Goal: Check status: Check status

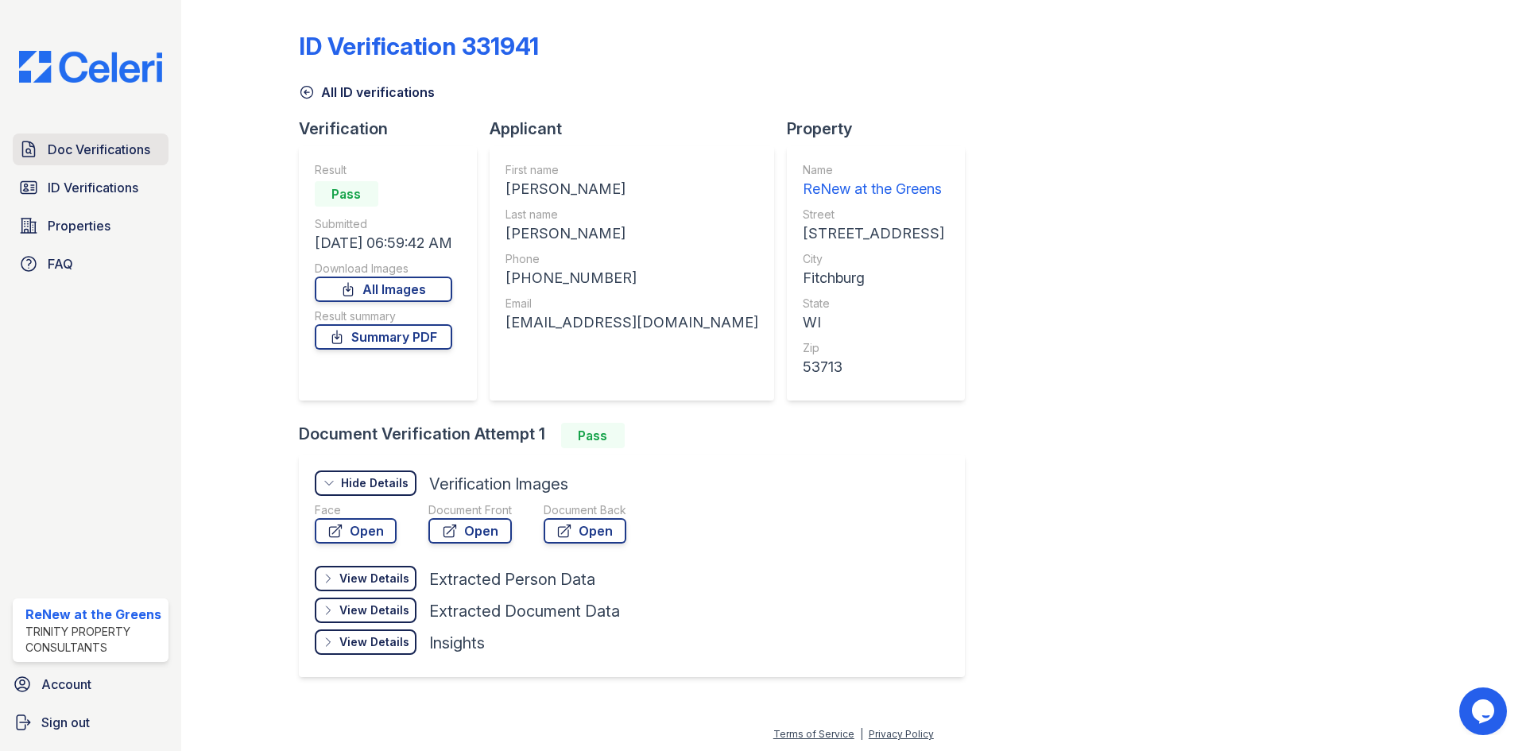
click at [126, 160] on link "Doc Verifications" at bounding box center [91, 150] width 156 height 32
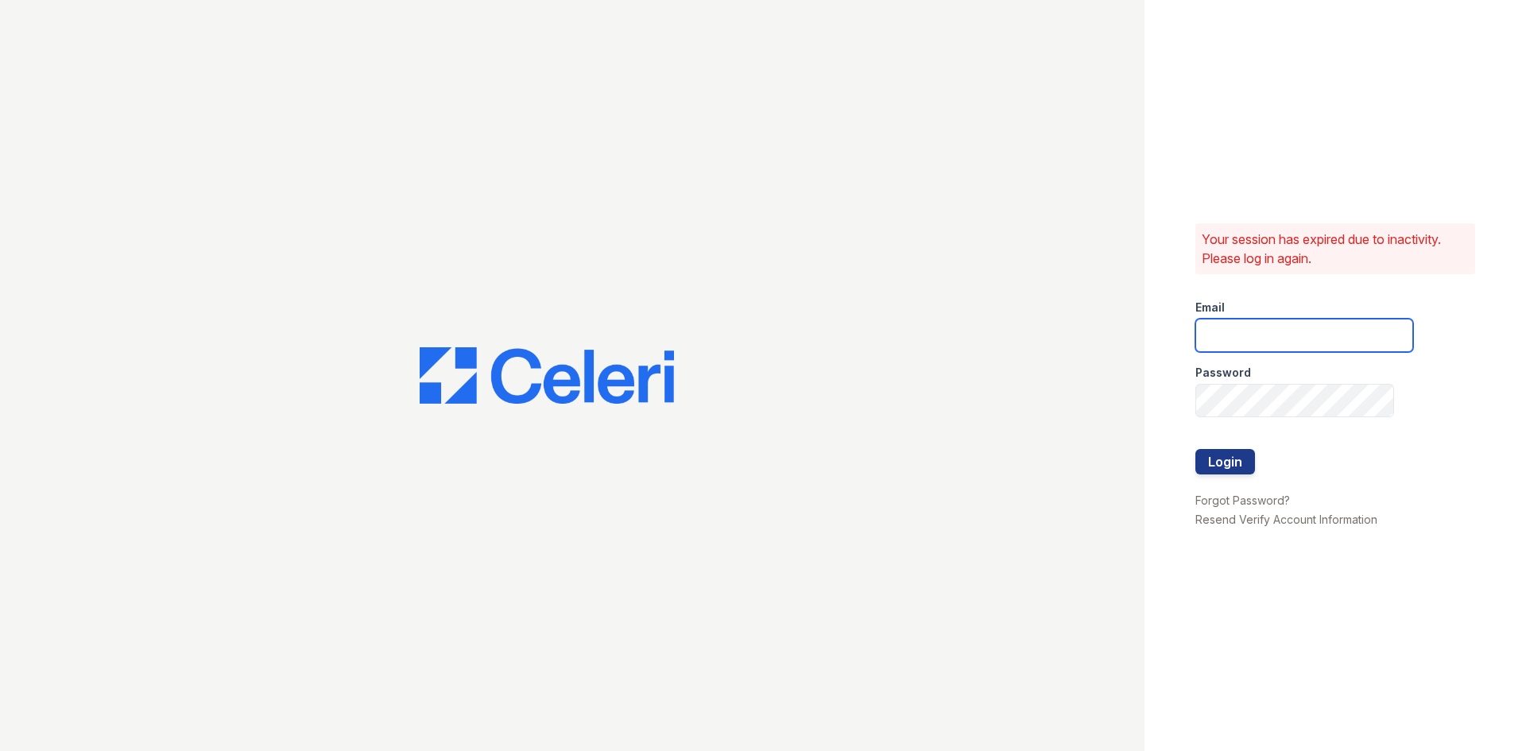
click at [1305, 343] on input "email" at bounding box center [1305, 335] width 218 height 33
type input "renewatthegreens@trinity-pm.com"
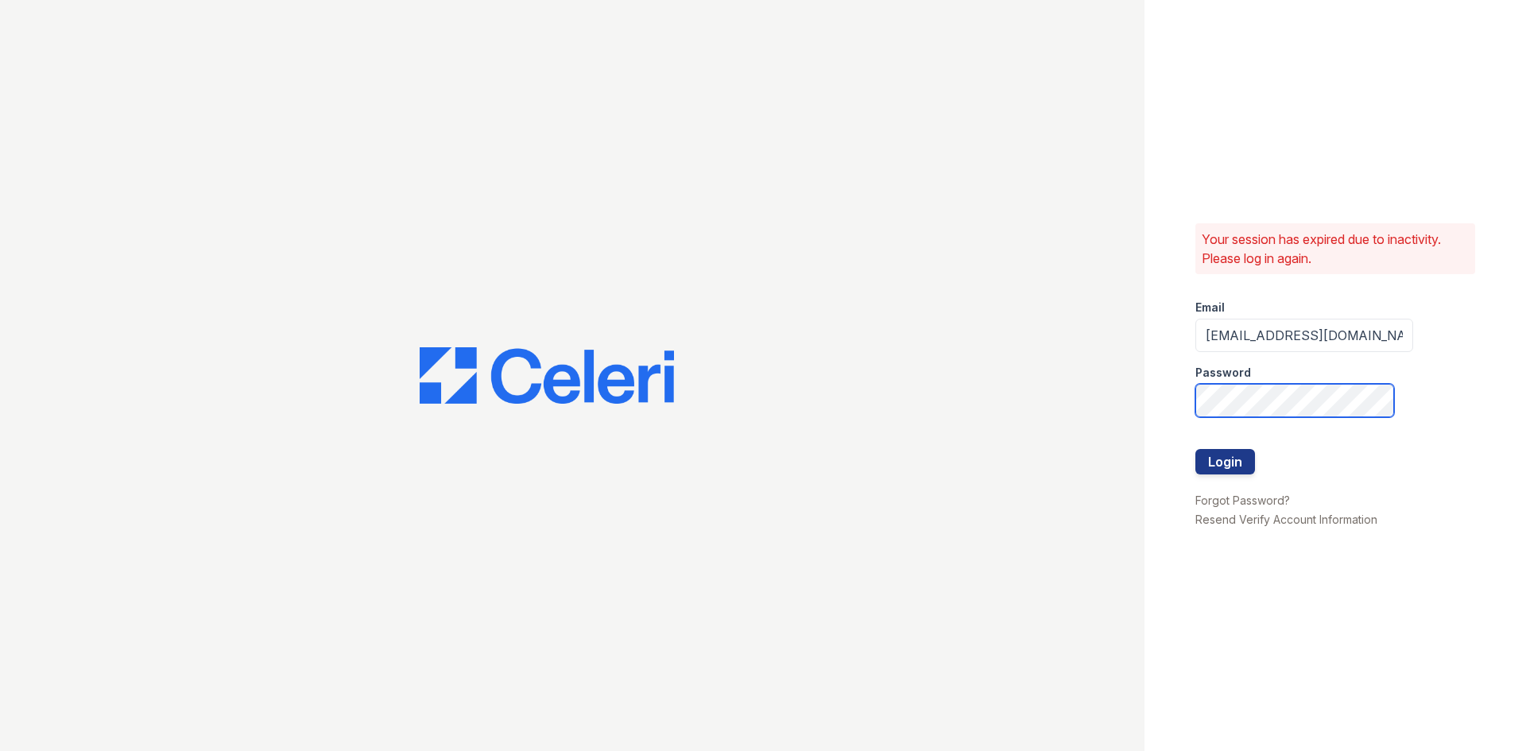
click at [1196, 449] on button "Login" at bounding box center [1226, 461] width 60 height 25
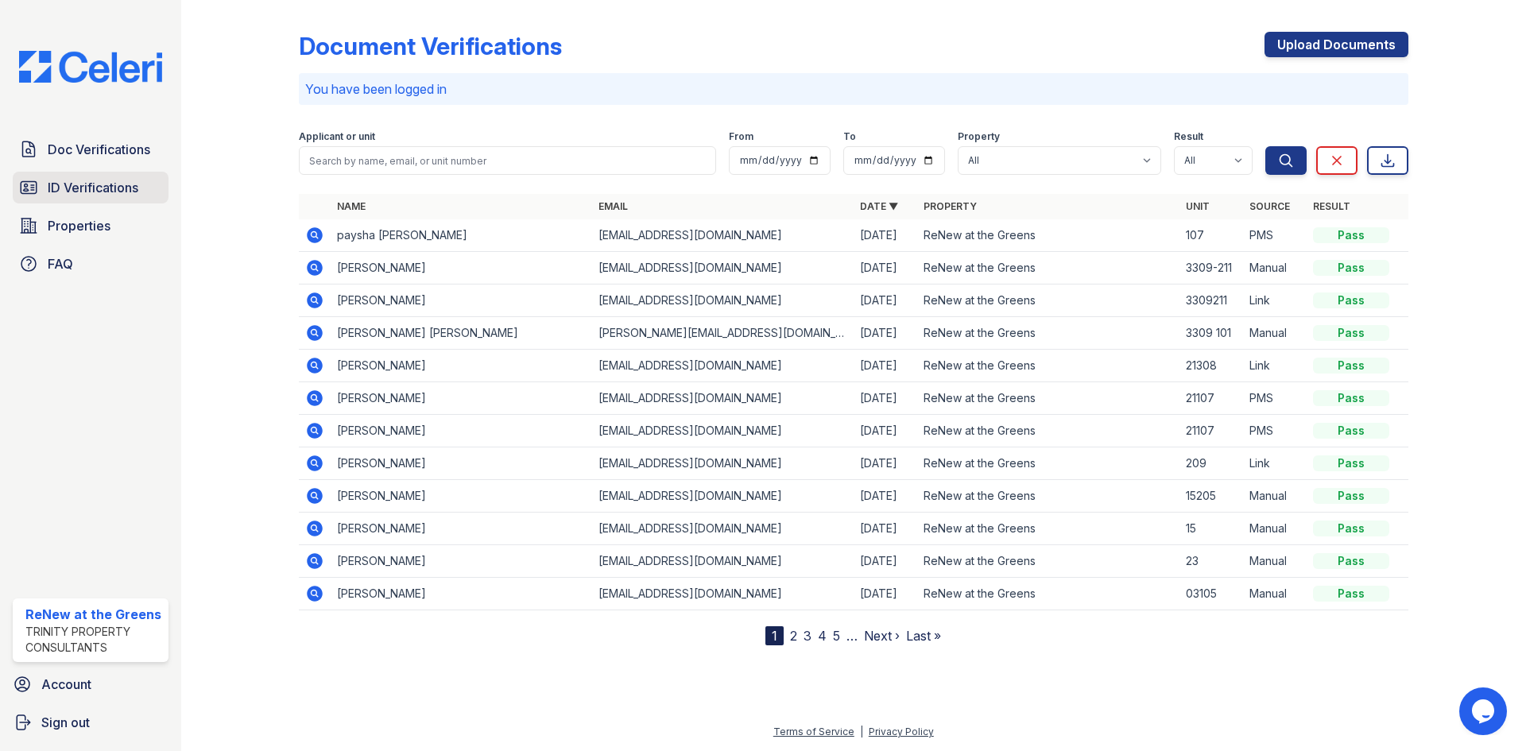
click at [111, 196] on span "ID Verifications" at bounding box center [93, 187] width 91 height 19
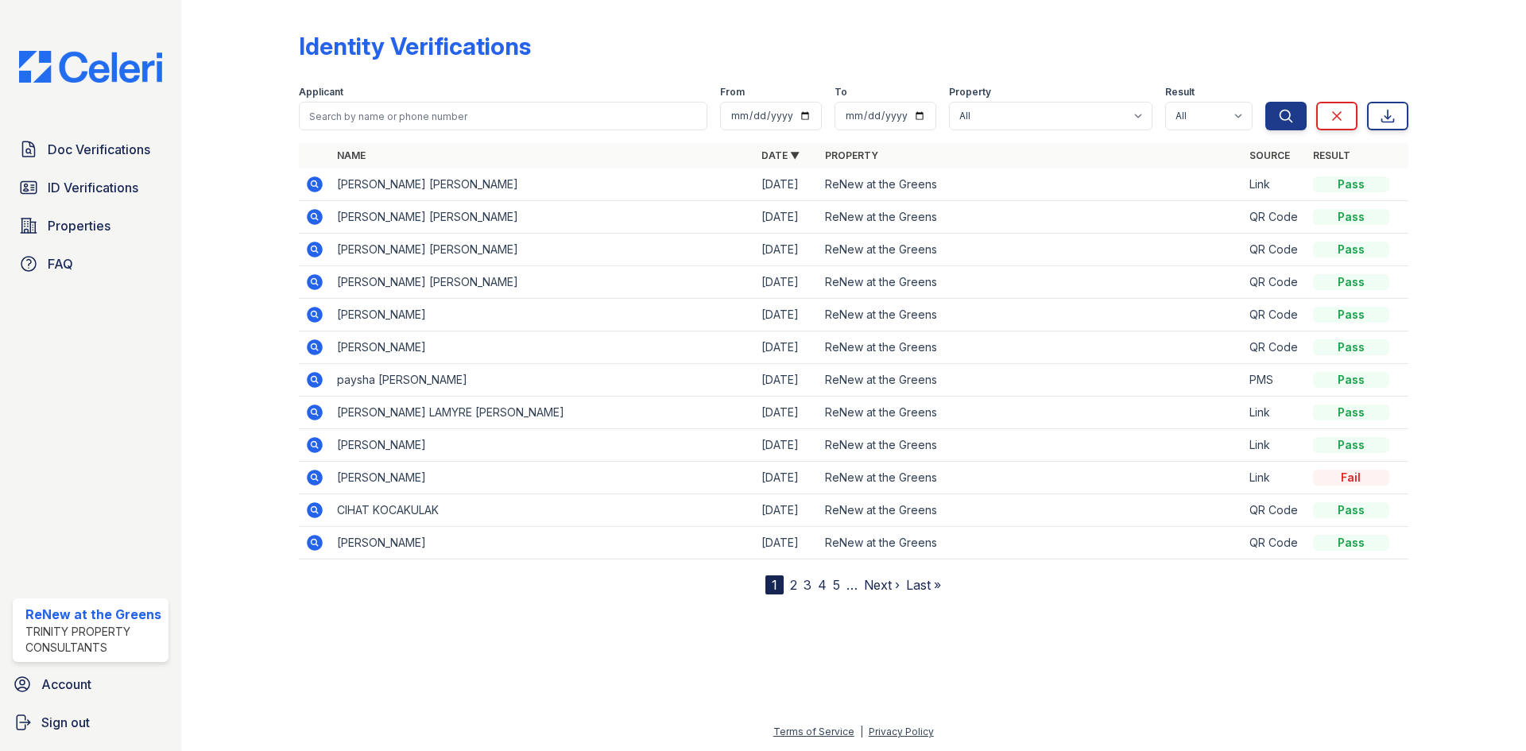
click at [314, 246] on icon at bounding box center [314, 249] width 19 height 19
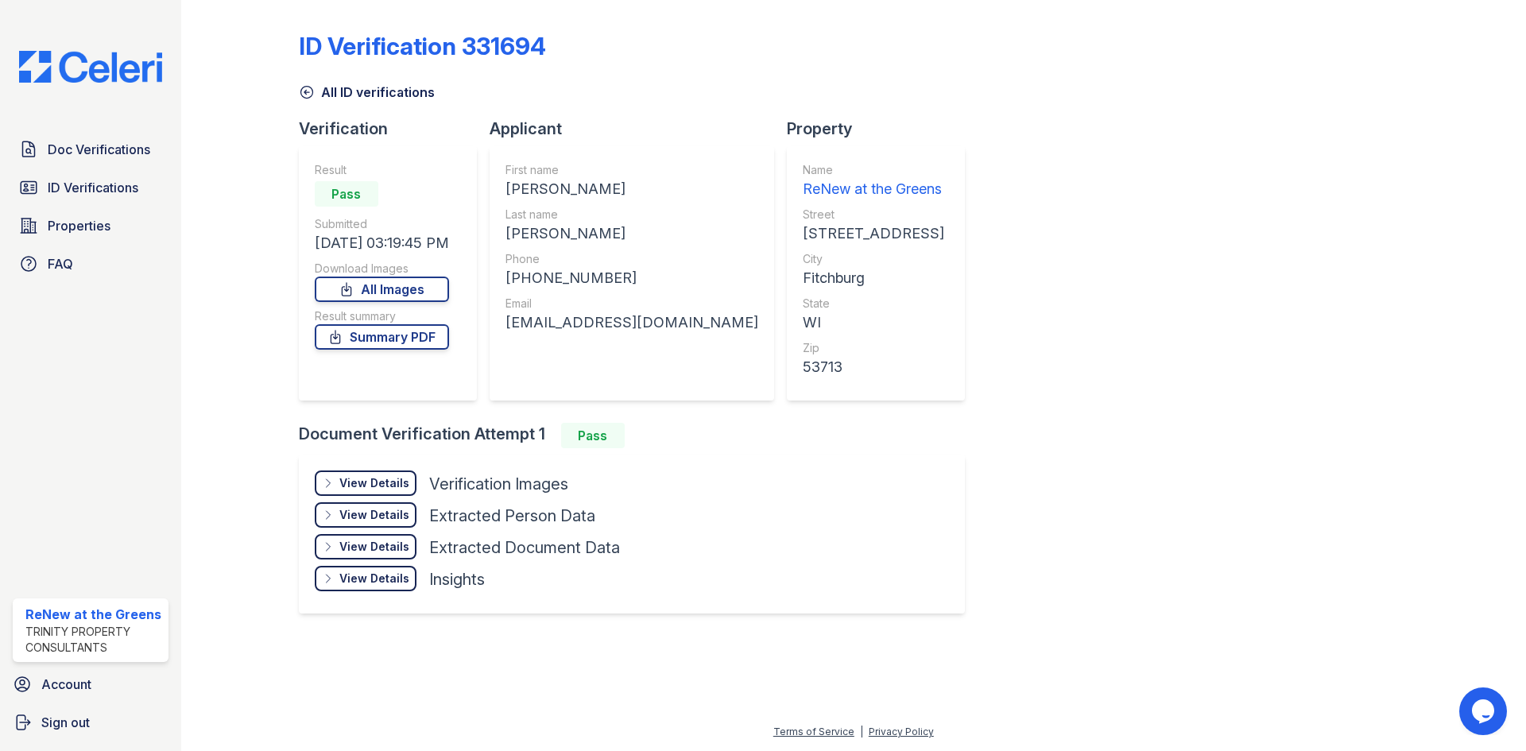
click at [335, 93] on link "All ID verifications" at bounding box center [367, 92] width 136 height 19
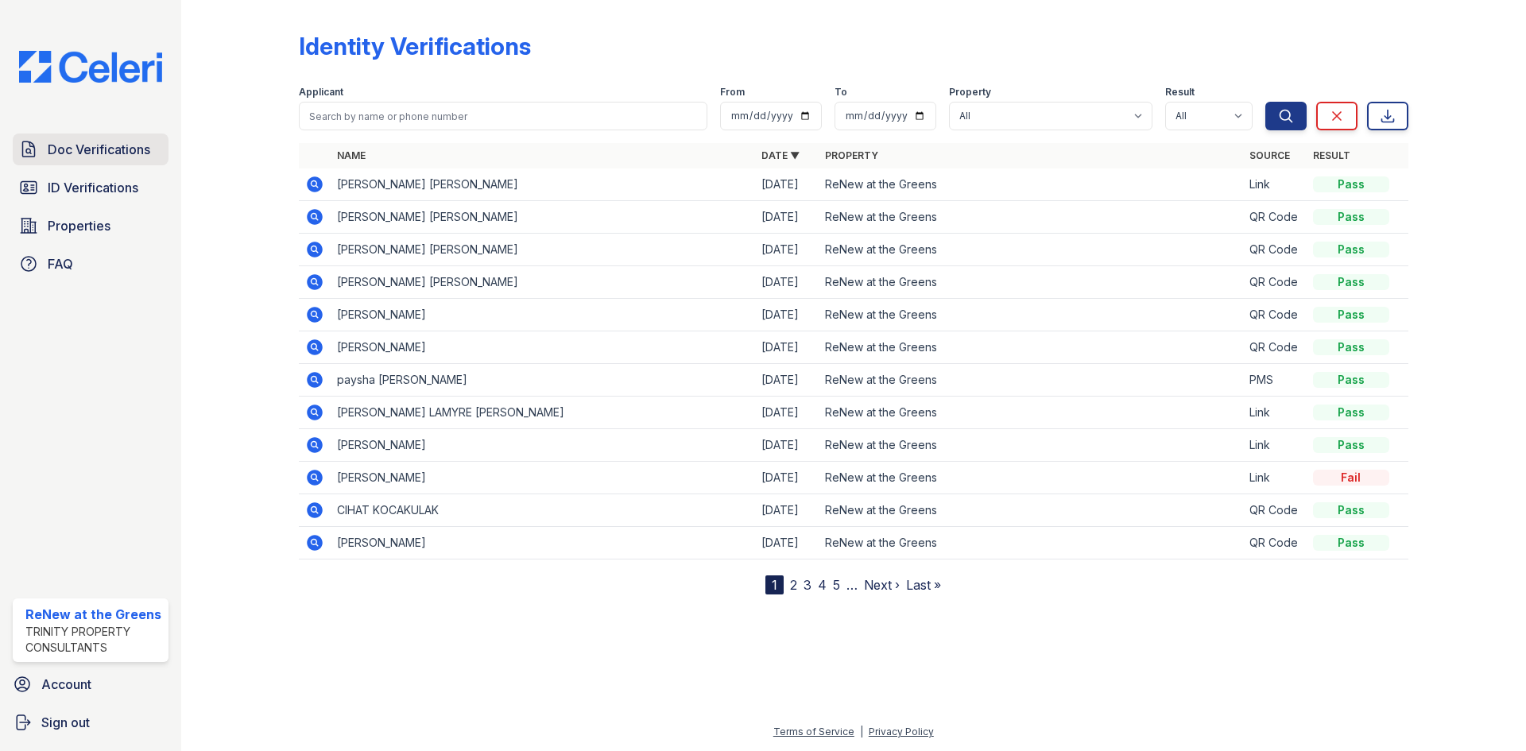
click at [114, 158] on span "Doc Verifications" at bounding box center [99, 149] width 103 height 19
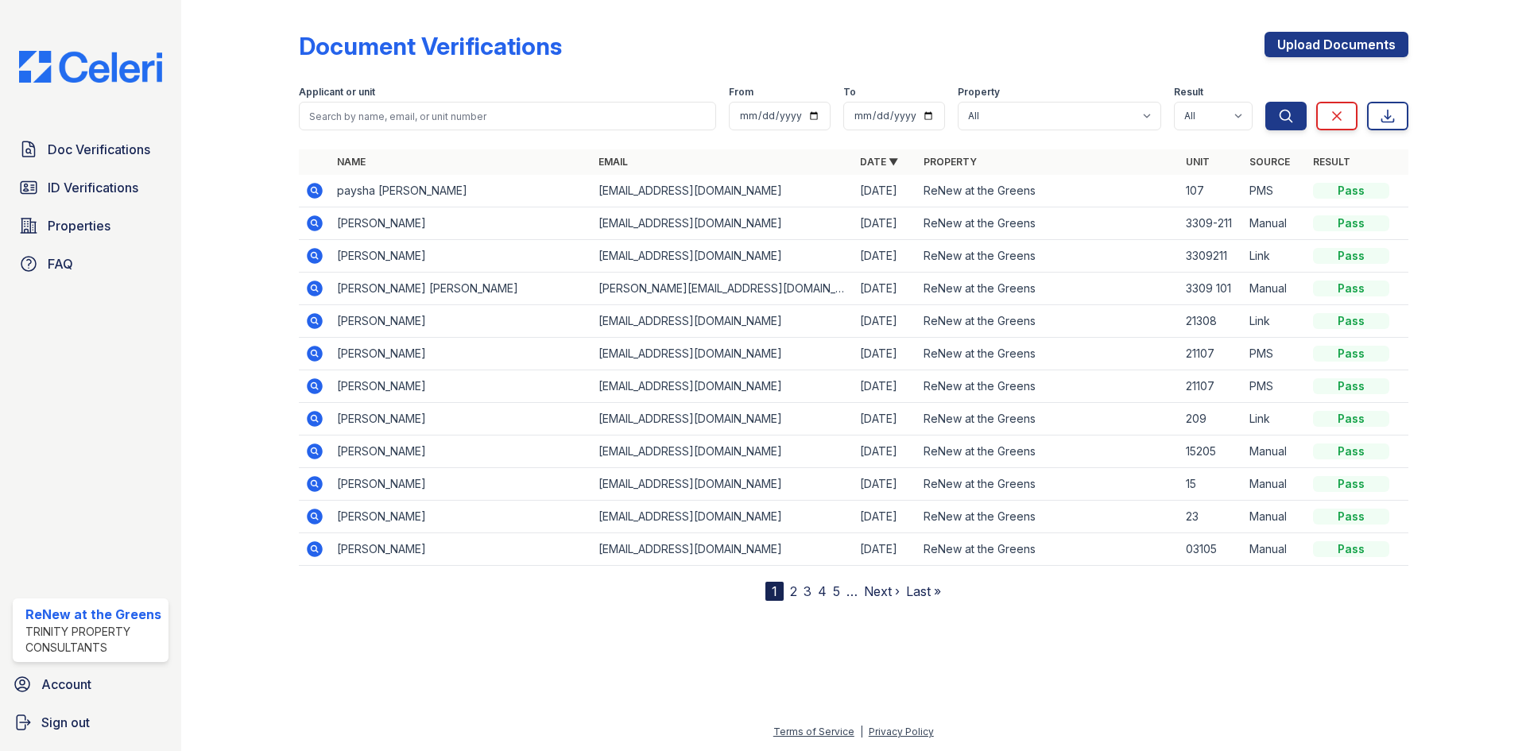
click at [313, 192] on icon at bounding box center [314, 190] width 4 height 4
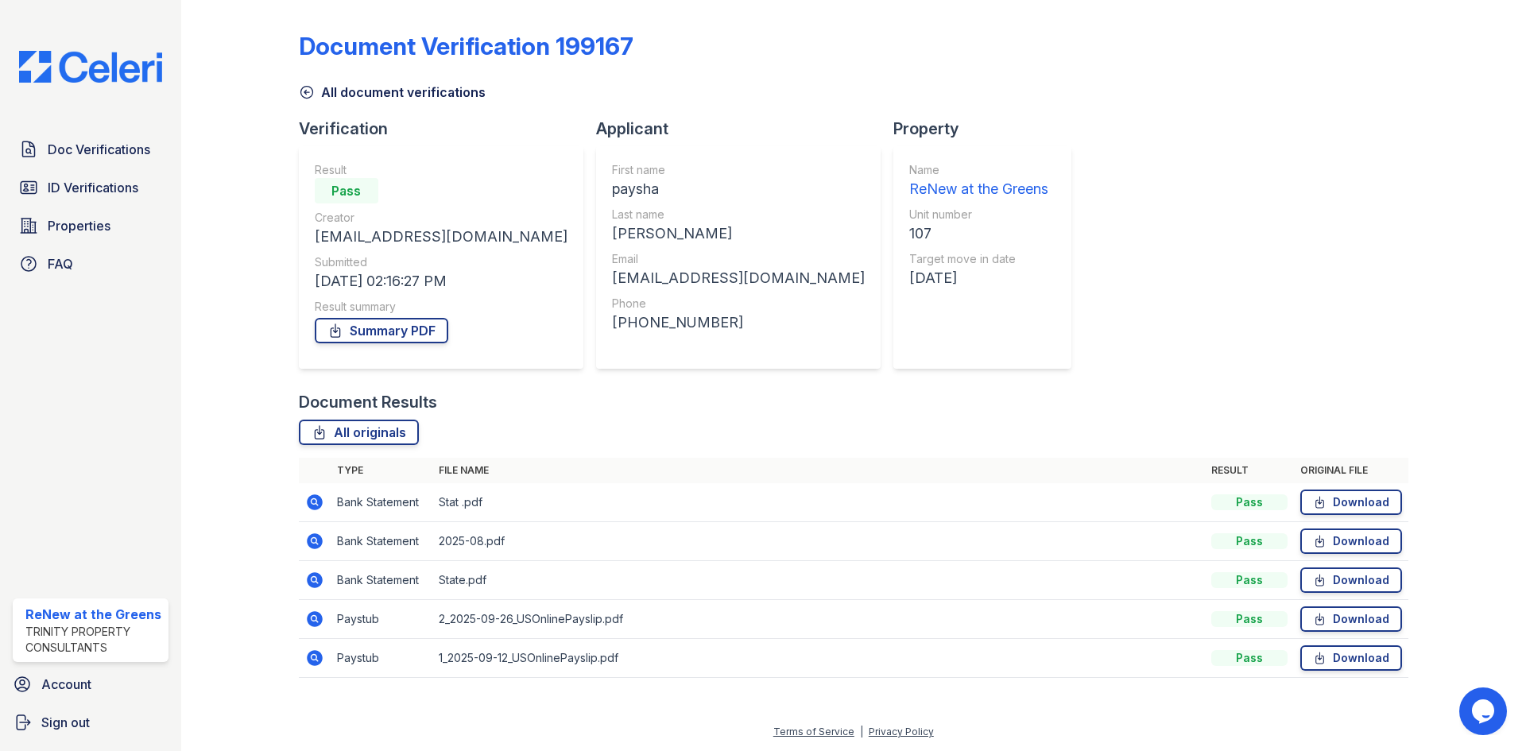
click at [312, 584] on icon at bounding box center [315, 580] width 16 height 16
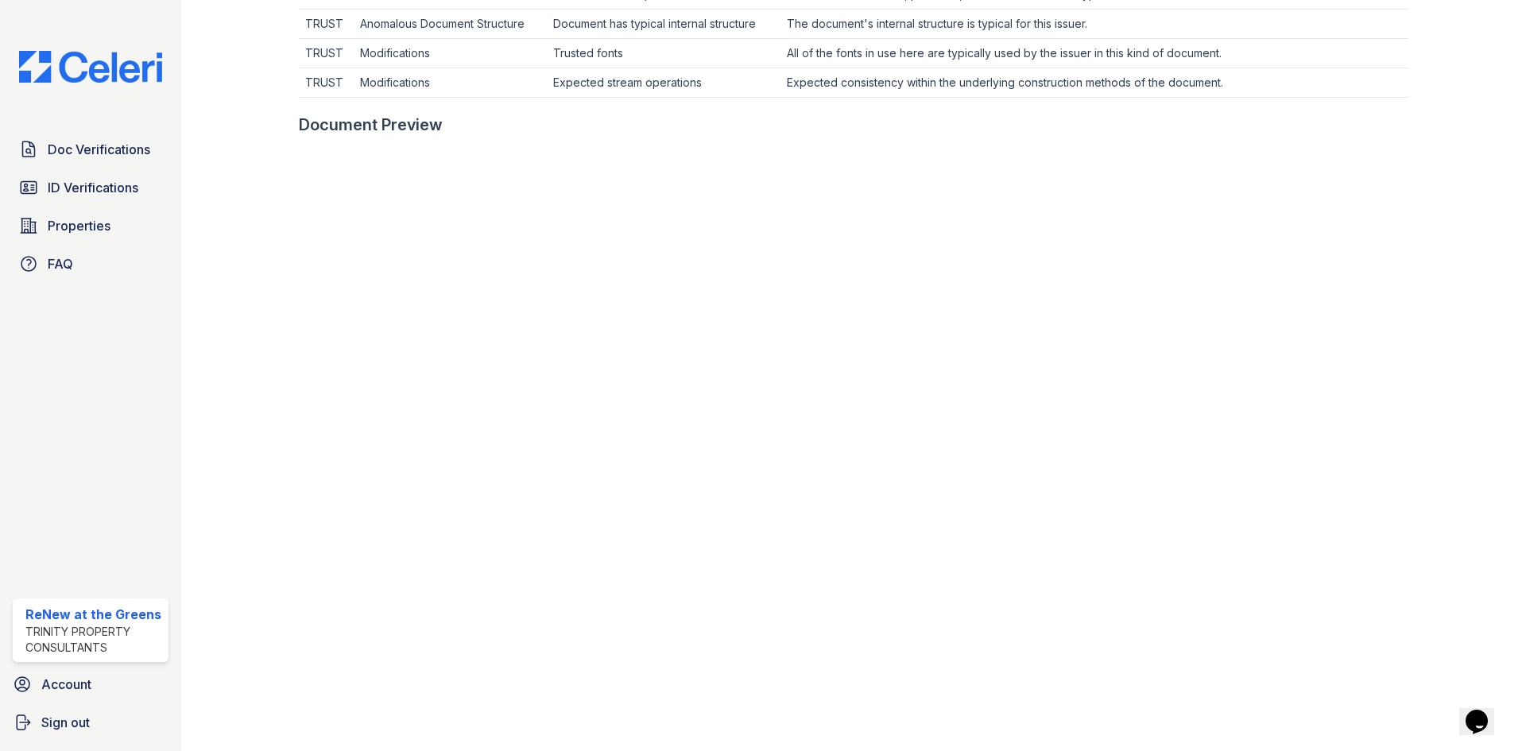
scroll to position [636, 0]
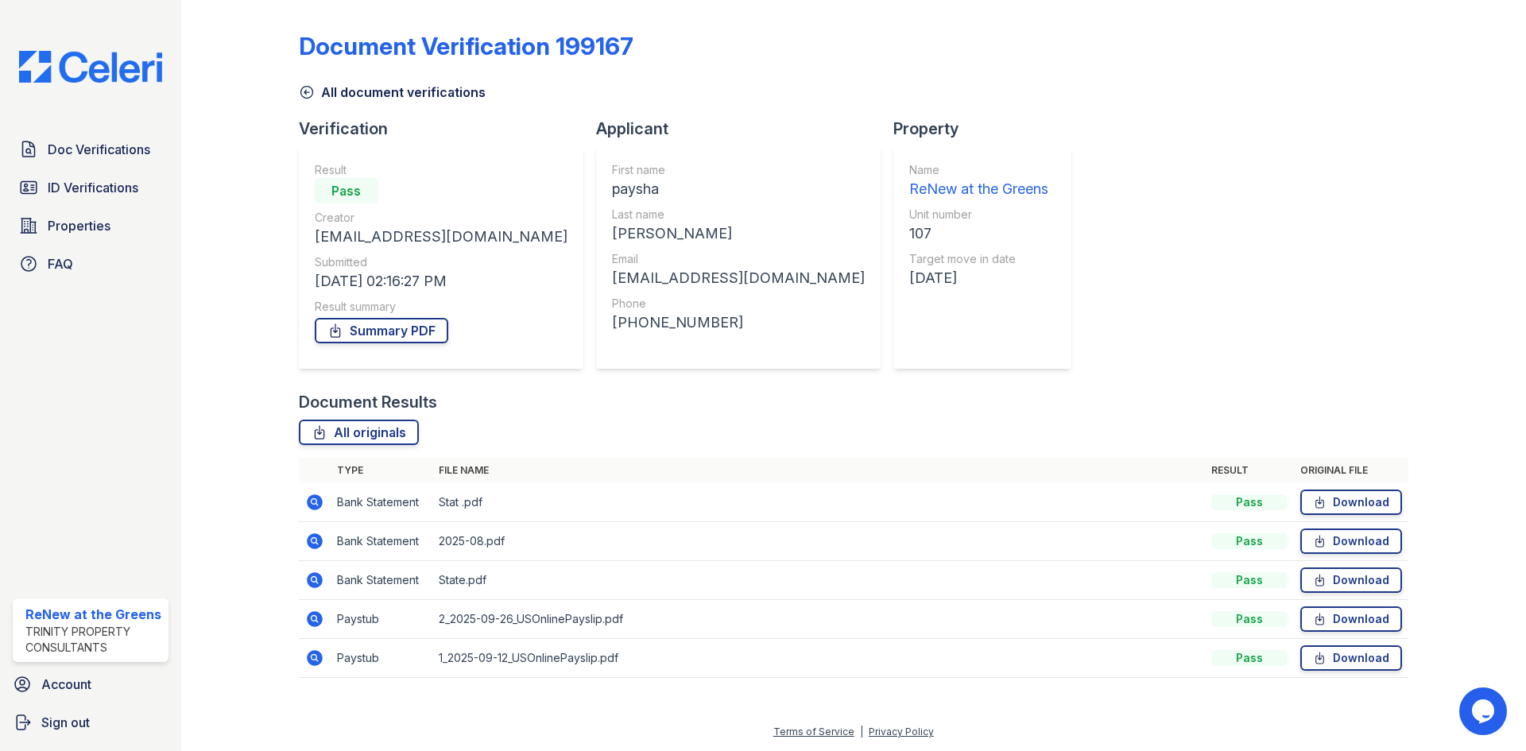
click at [316, 626] on icon at bounding box center [315, 619] width 16 height 16
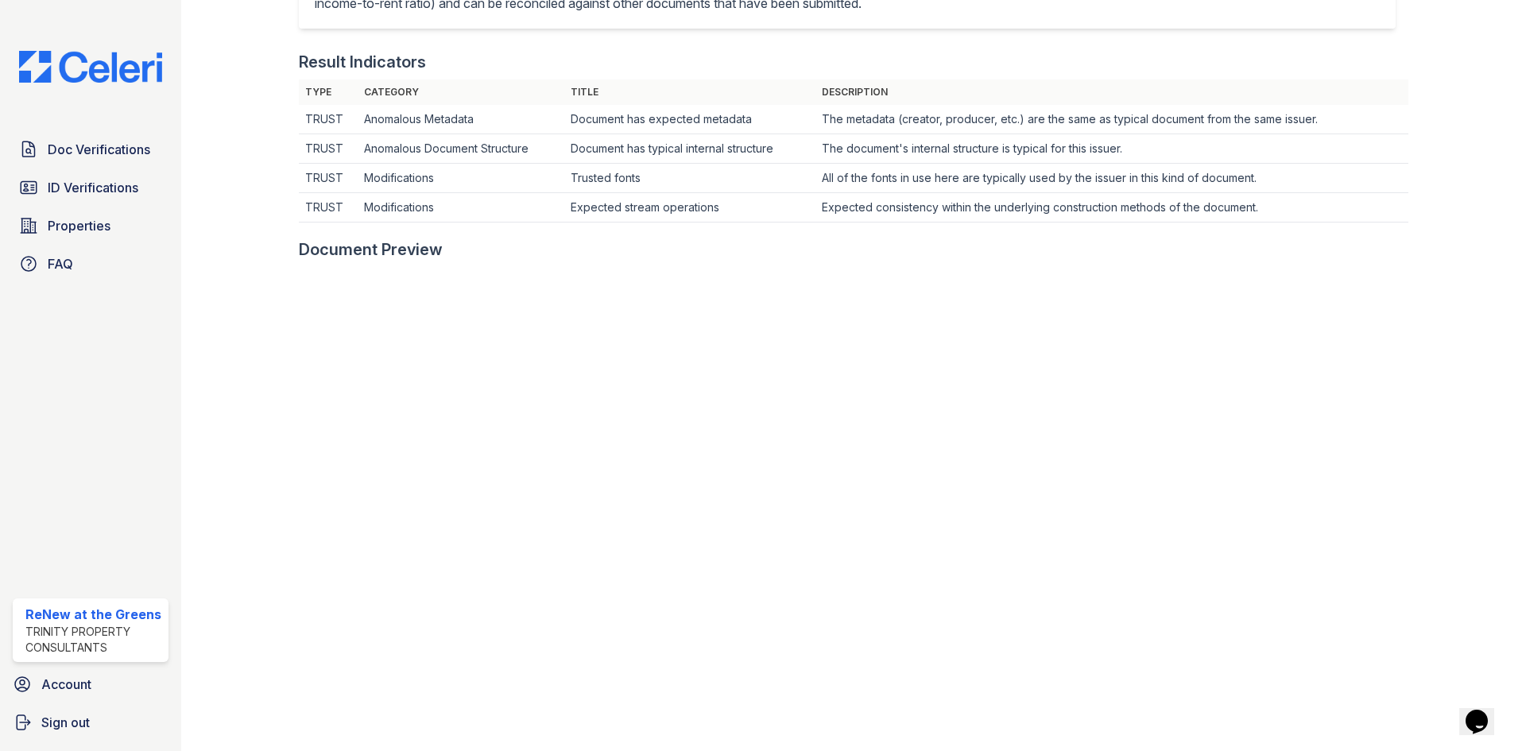
scroll to position [477, 0]
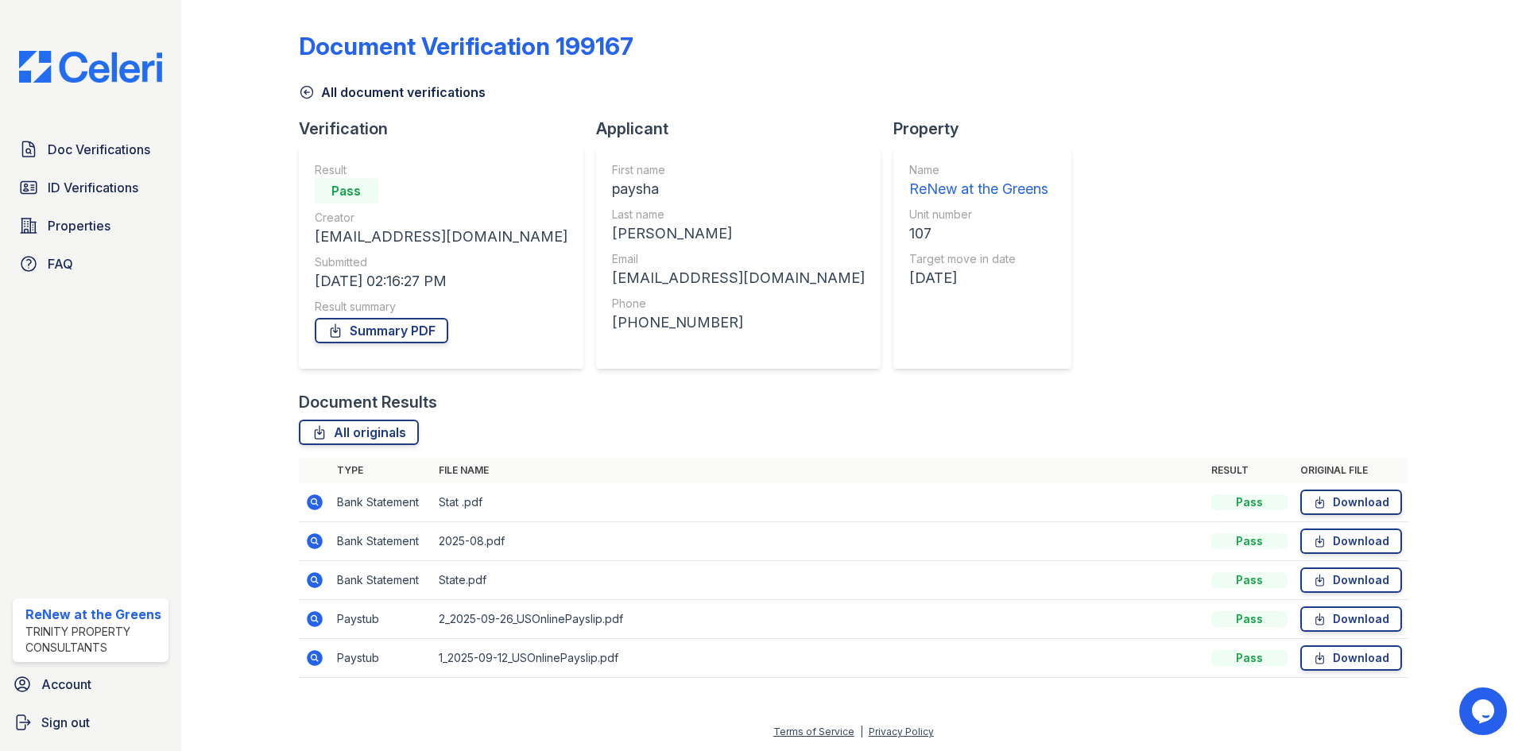
click at [313, 579] on icon at bounding box center [314, 579] width 4 height 4
click at [314, 507] on icon at bounding box center [315, 502] width 16 height 16
click at [312, 547] on icon at bounding box center [315, 541] width 16 height 16
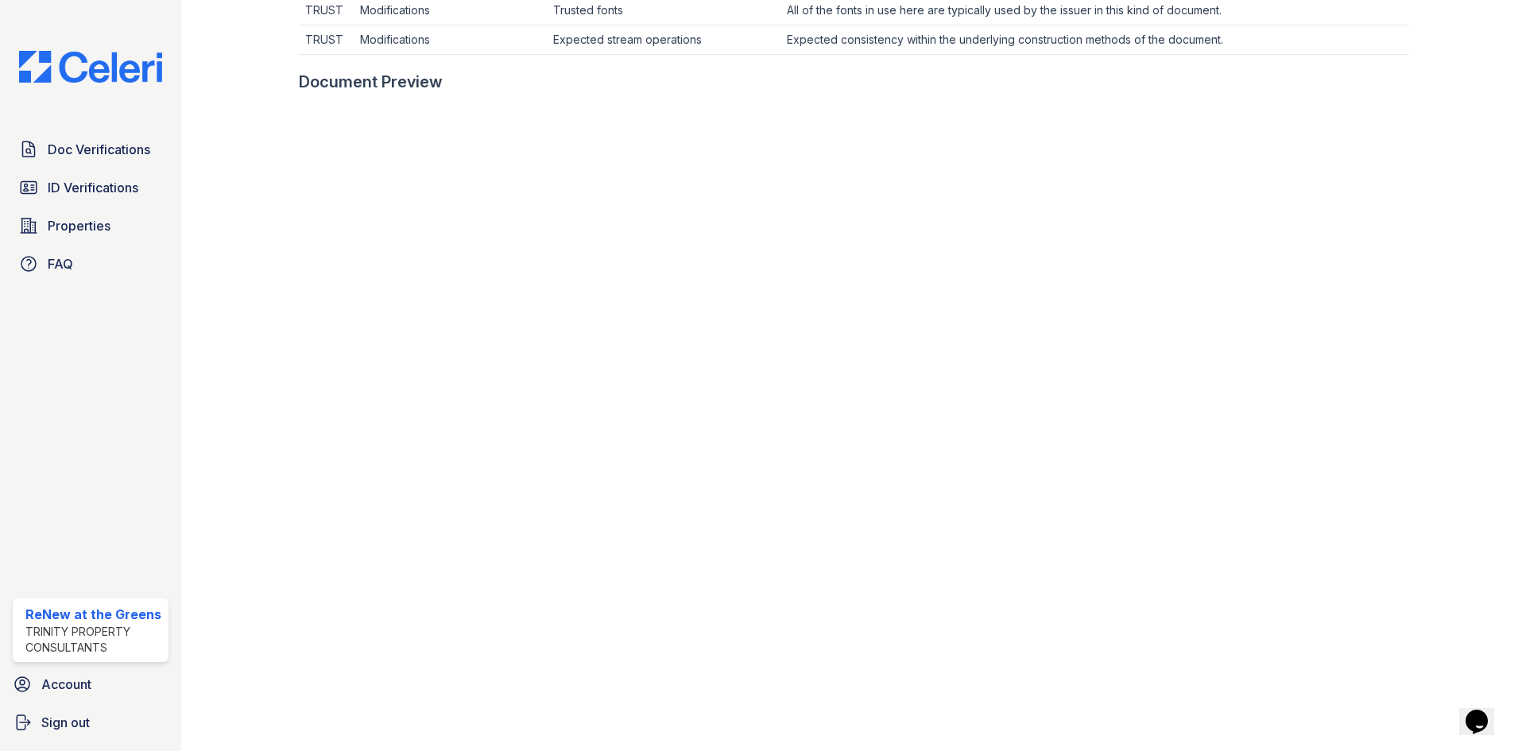
scroll to position [715, 0]
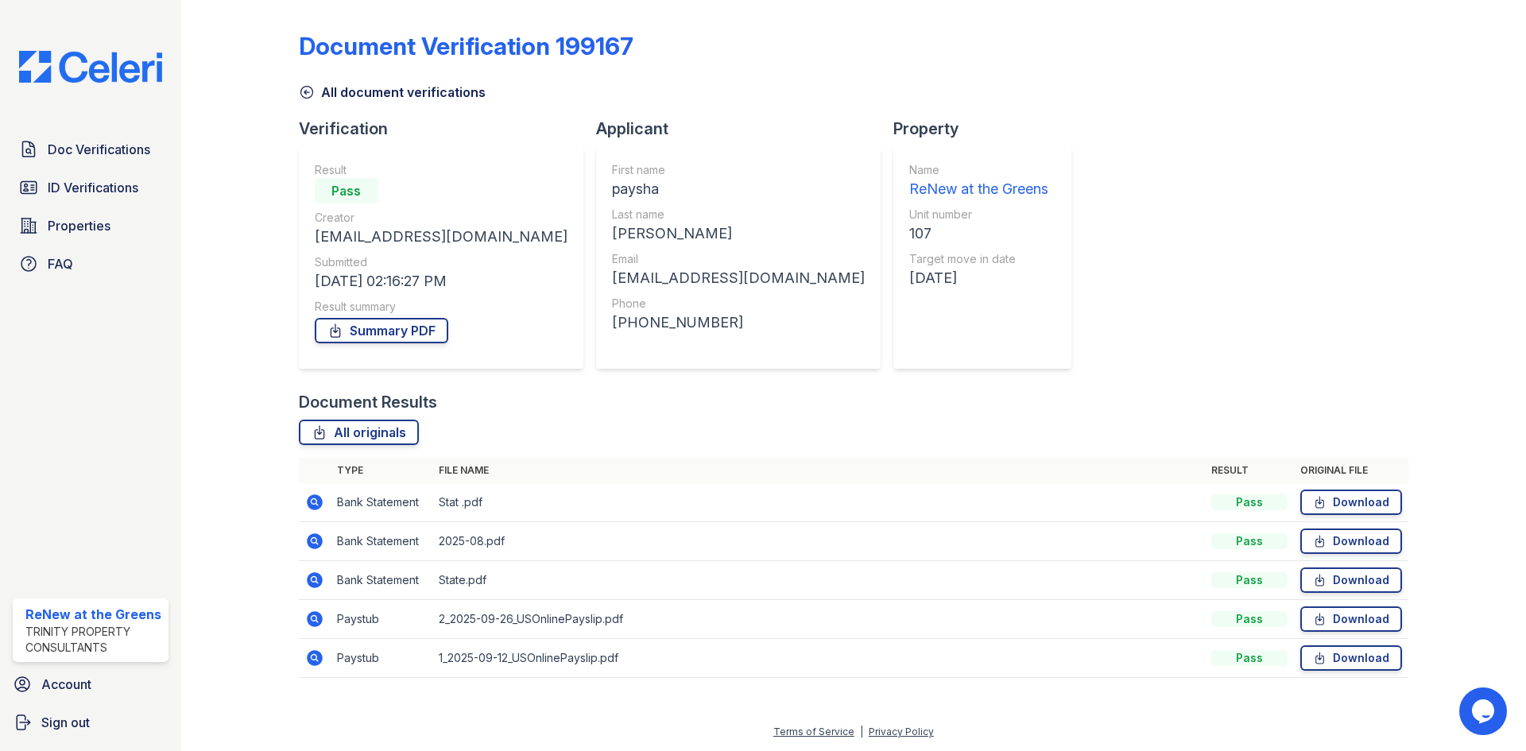
click at [309, 630] on td at bounding box center [315, 619] width 32 height 39
click at [315, 622] on icon at bounding box center [315, 619] width 16 height 16
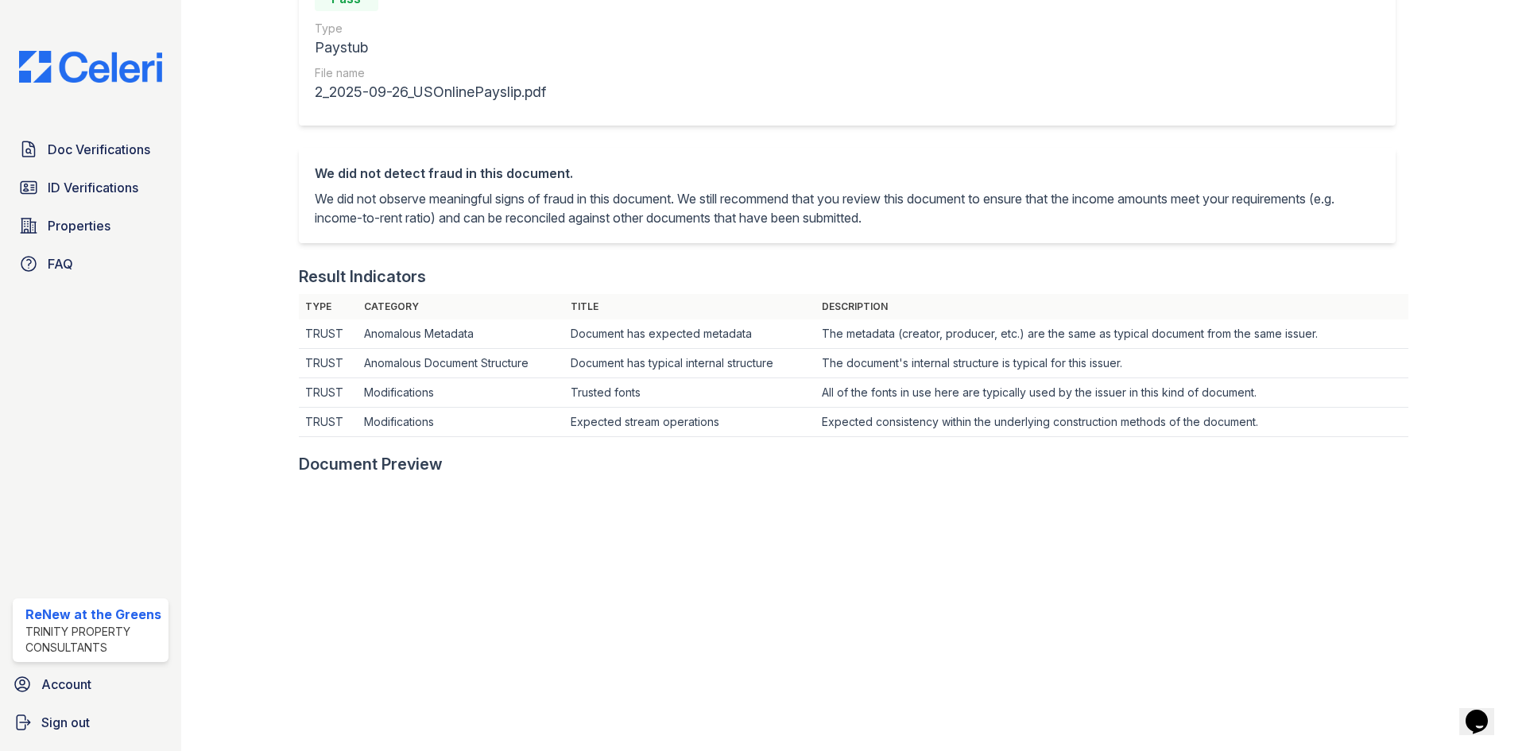
scroll to position [477, 0]
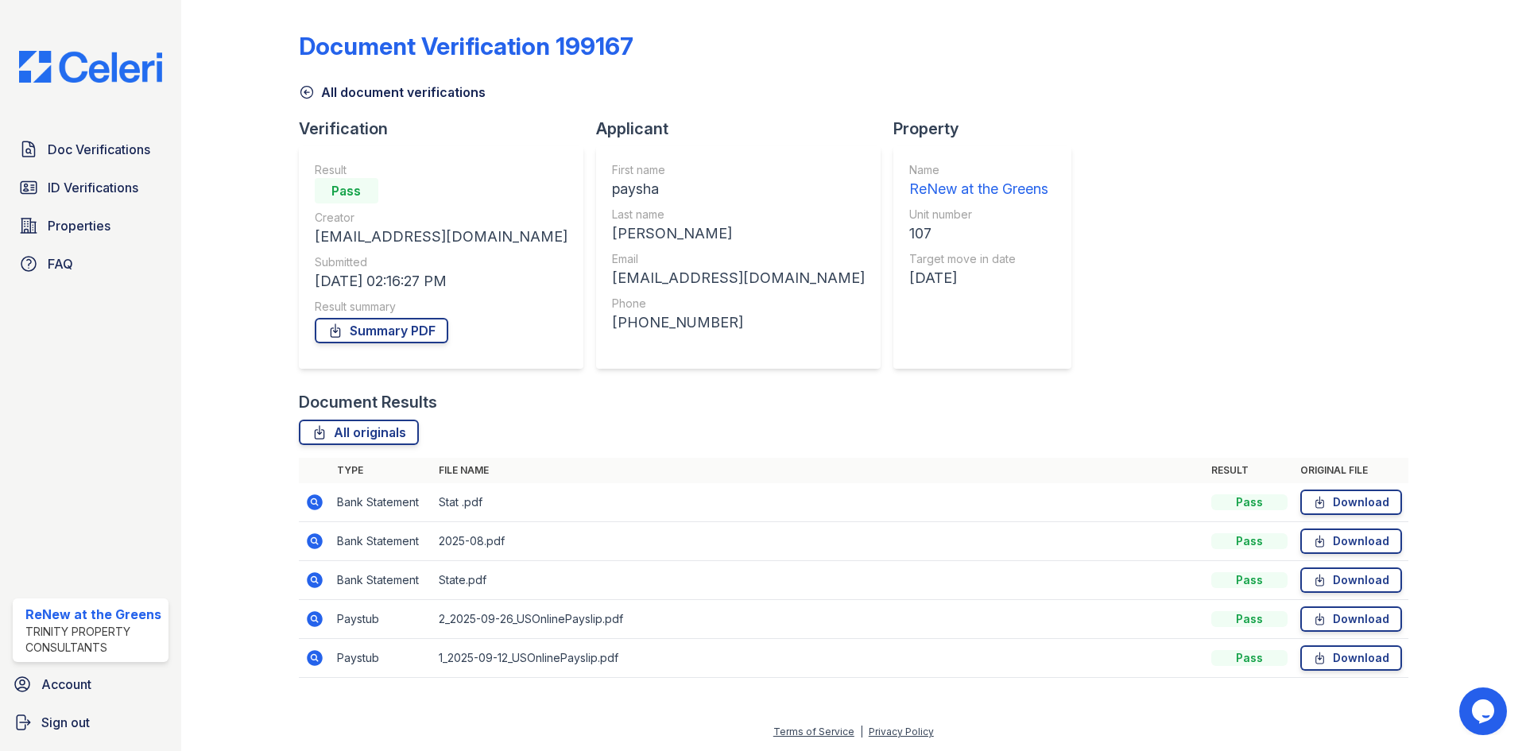
click at [311, 654] on icon at bounding box center [314, 658] width 19 height 19
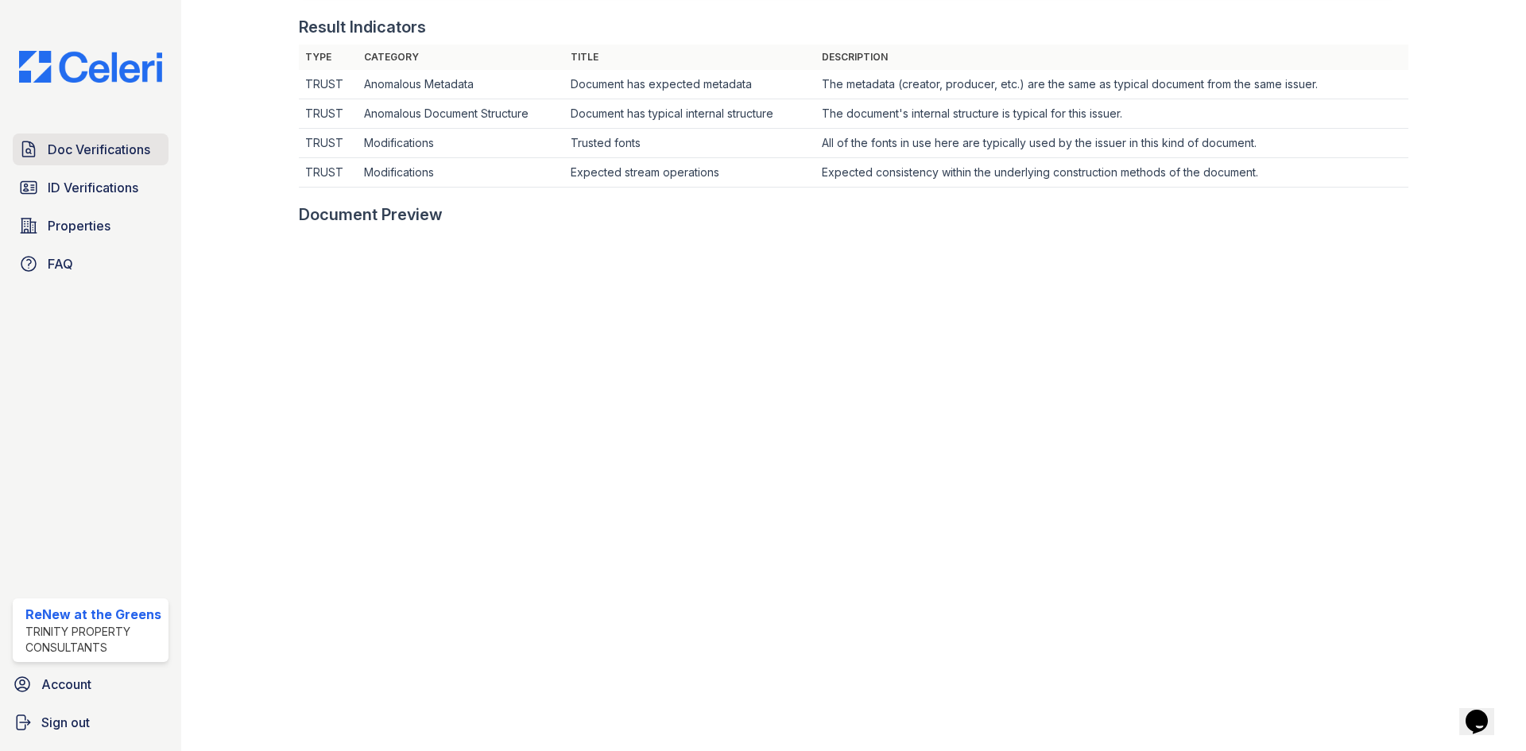
click at [78, 163] on link "Doc Verifications" at bounding box center [91, 150] width 156 height 32
